Goal: Transaction & Acquisition: Purchase product/service

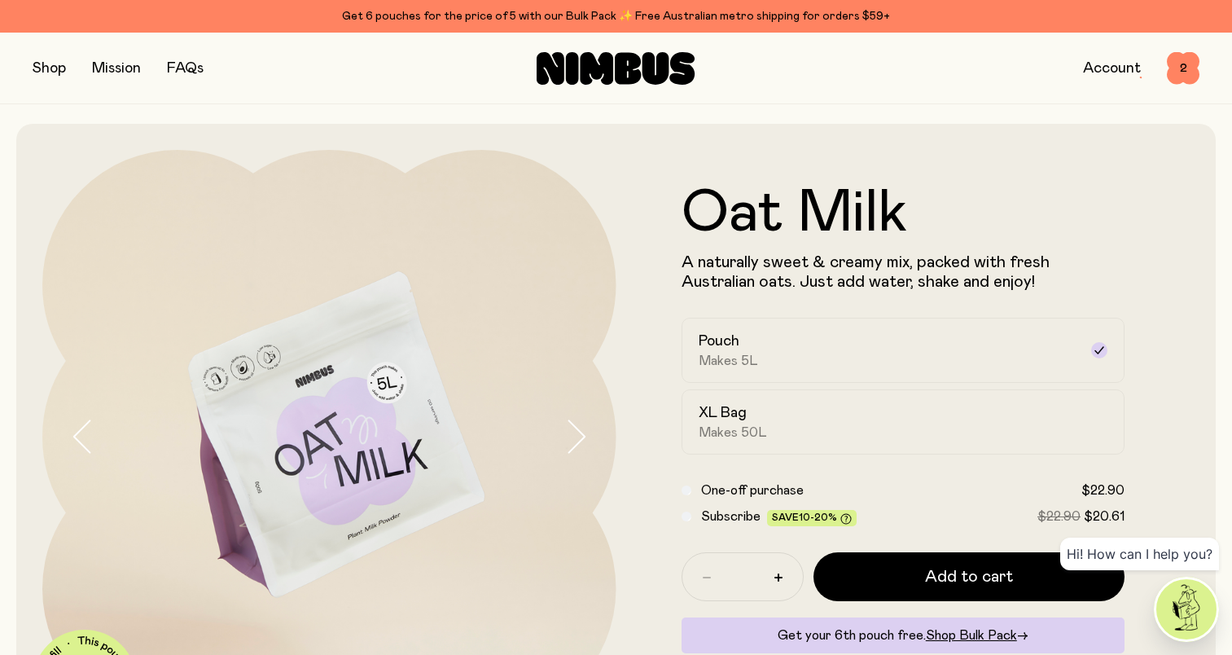
drag, startPoint x: 0, startPoint y: 0, endPoint x: 1180, endPoint y: 43, distance: 1181.2
click at [1180, 43] on div "Shop Mission FAQs Account 2 2" at bounding box center [616, 68] width 1167 height 71
click at [1179, 68] on span "2" at bounding box center [1183, 68] width 33 height 33
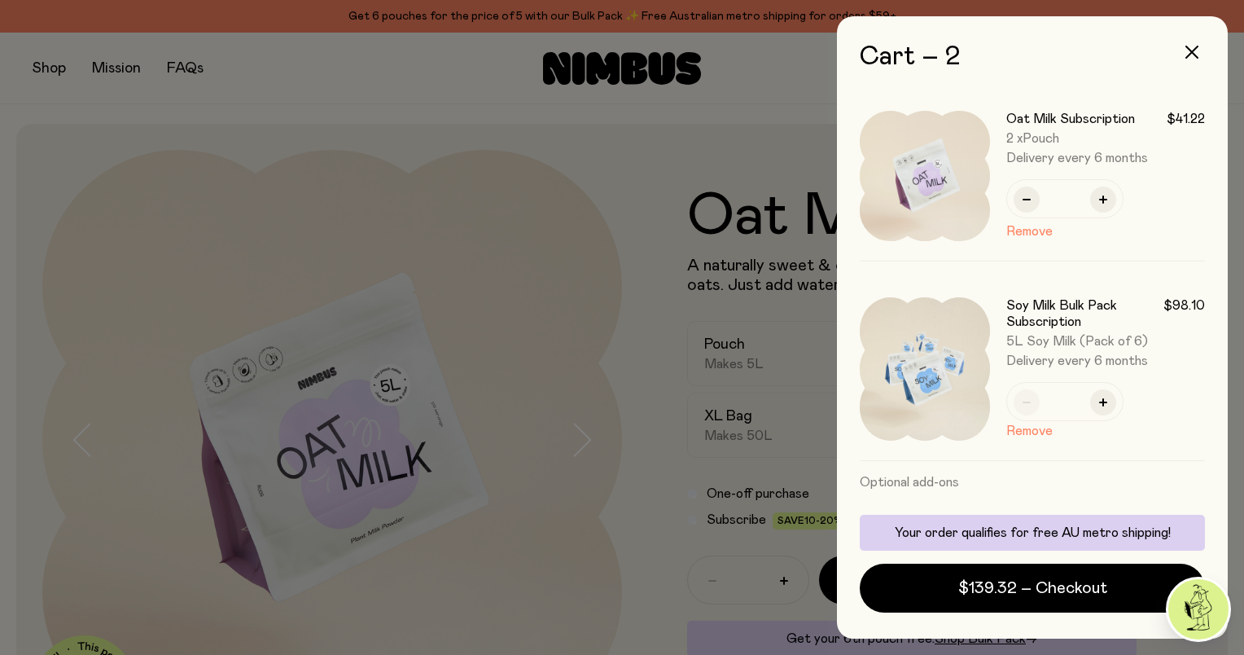
click at [498, 192] on div at bounding box center [622, 327] width 1244 height 655
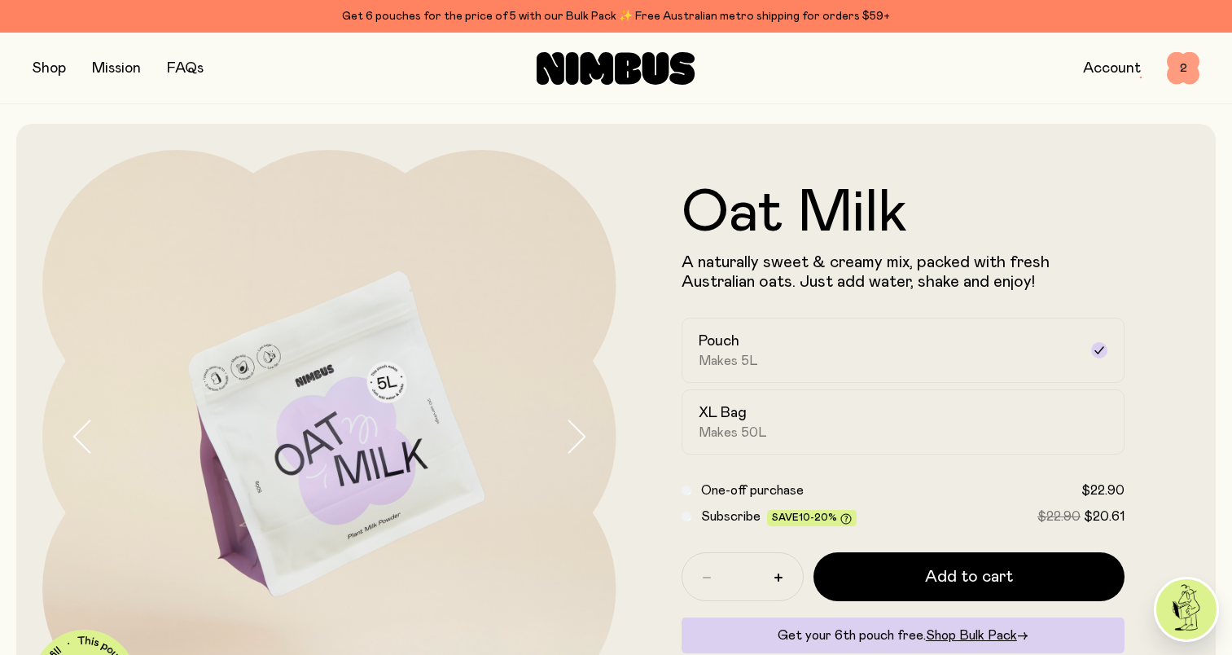
click at [1179, 63] on span "2" at bounding box center [1183, 68] width 33 height 33
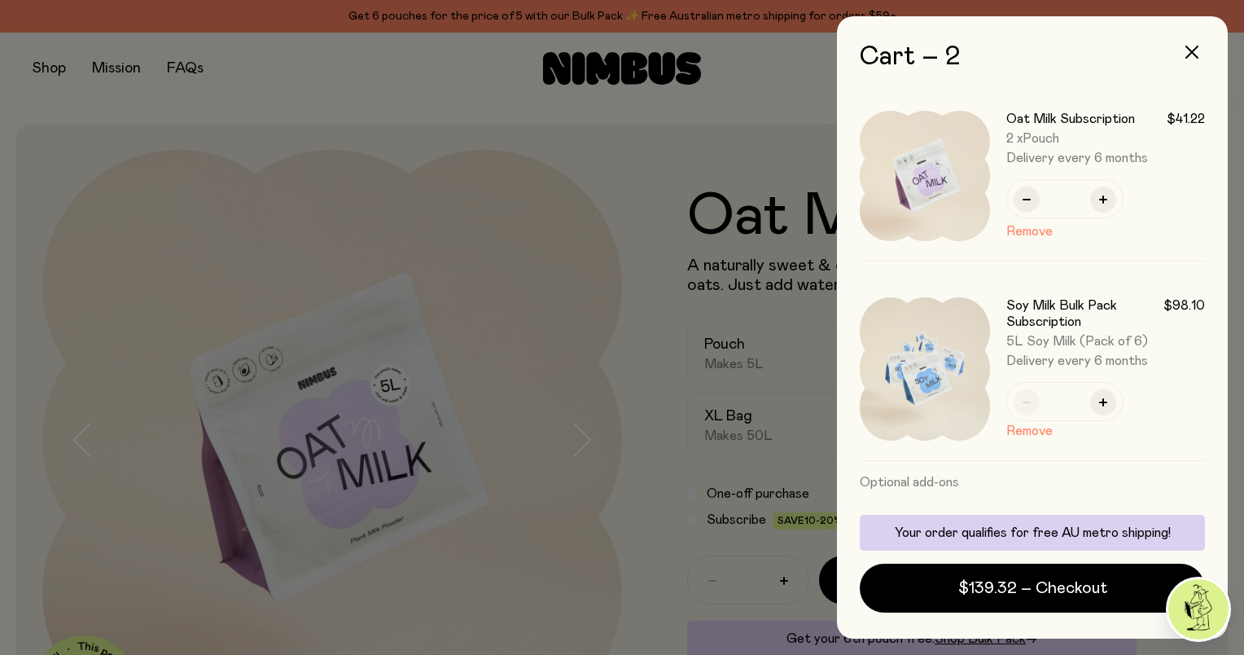
click at [650, 144] on div at bounding box center [622, 327] width 1244 height 655
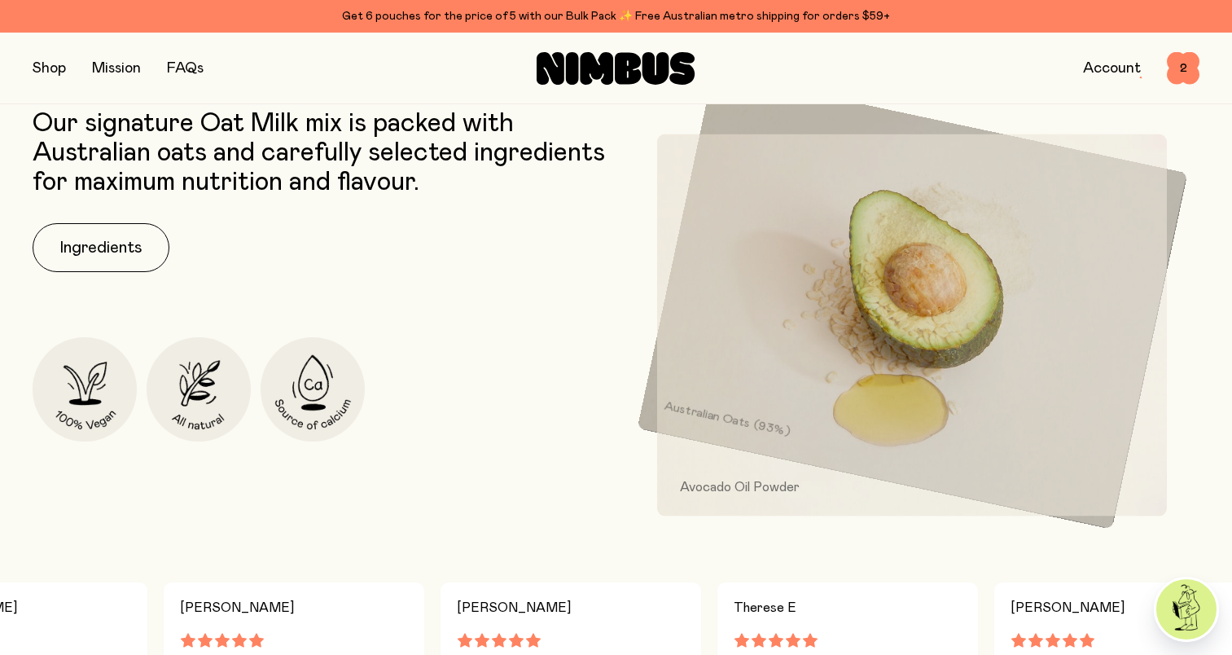
scroll to position [733, 0]
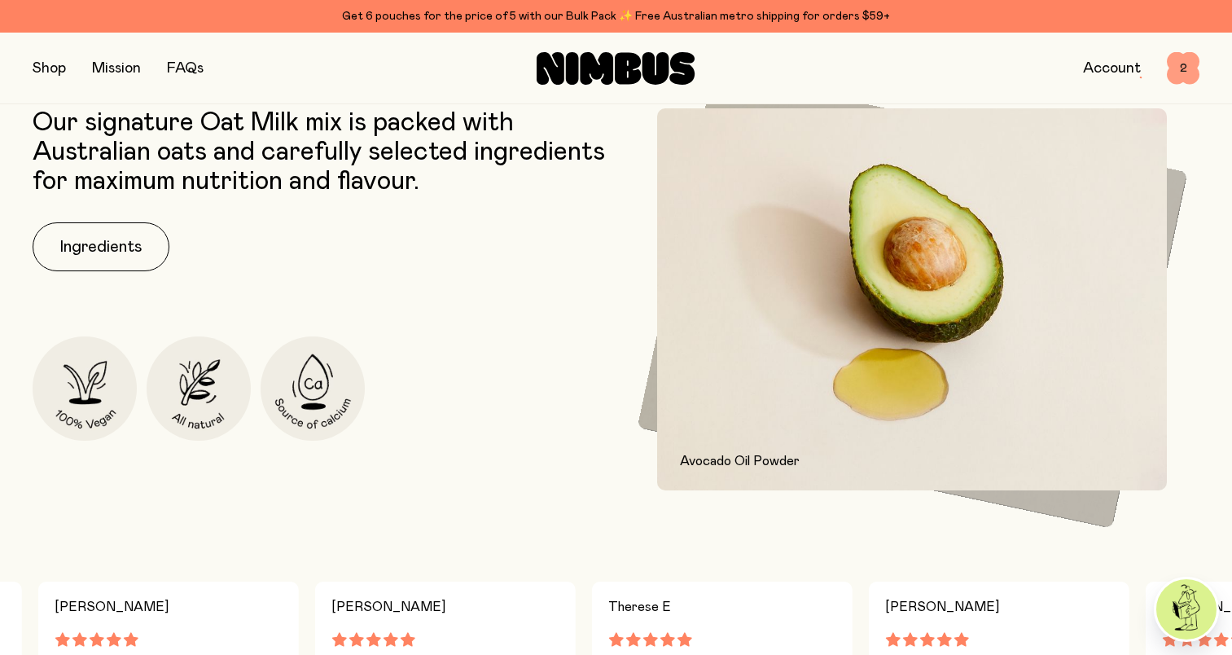
click at [1184, 69] on span "2" at bounding box center [1183, 68] width 33 height 33
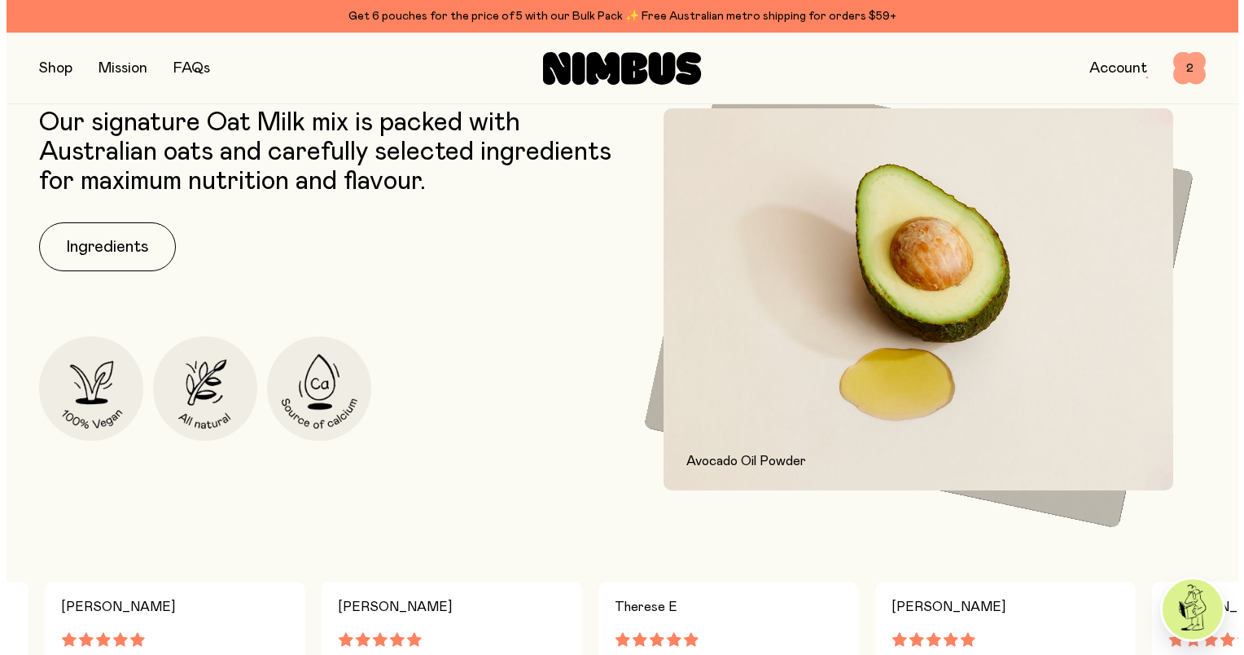
scroll to position [0, 0]
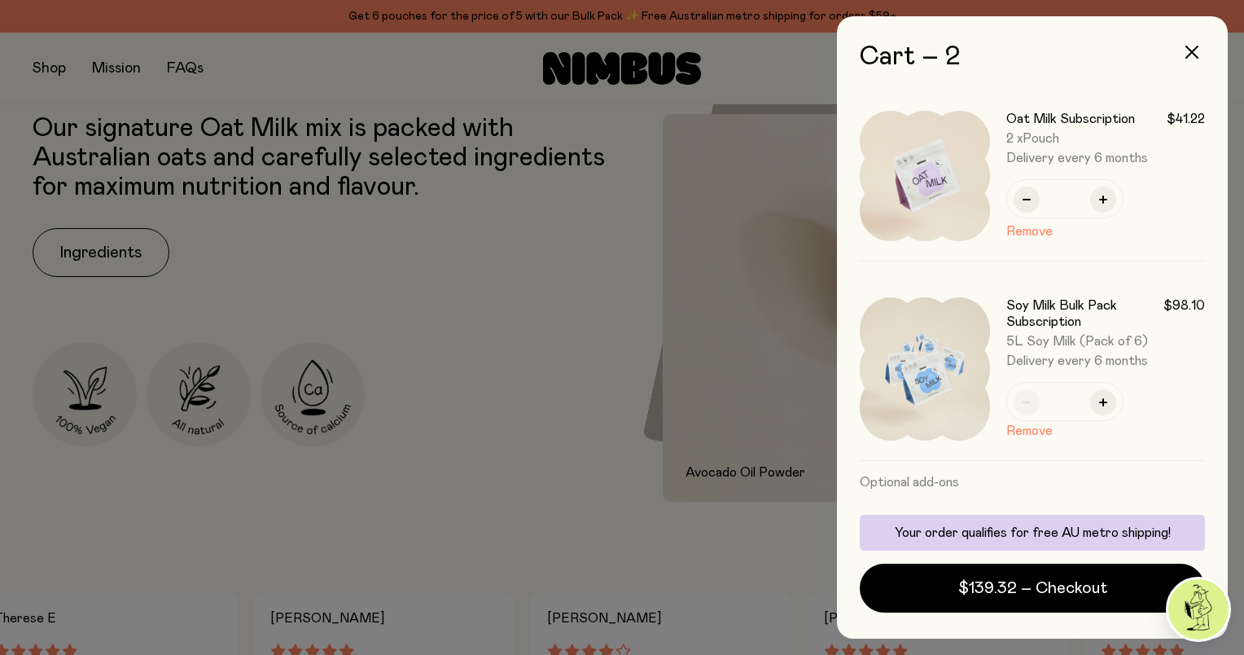
click at [748, 67] on div at bounding box center [622, 327] width 1244 height 655
